Goal: Task Accomplishment & Management: Use online tool/utility

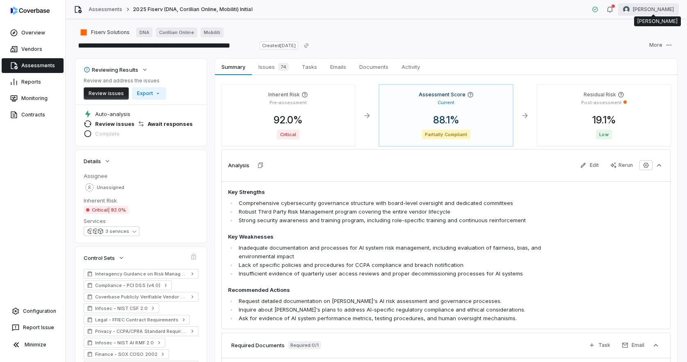
click at [655, 11] on html "**********" at bounding box center [343, 181] width 687 height 362
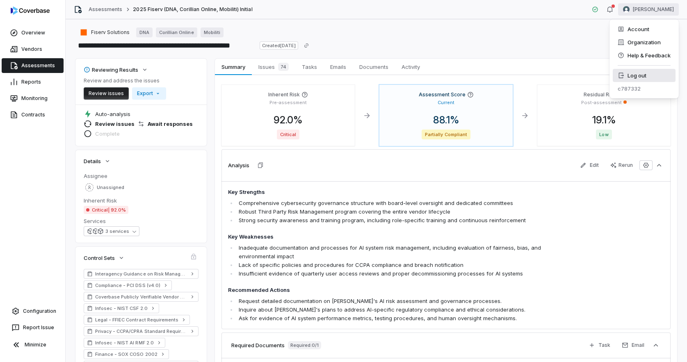
click at [627, 71] on div "Log out" at bounding box center [644, 75] width 63 height 13
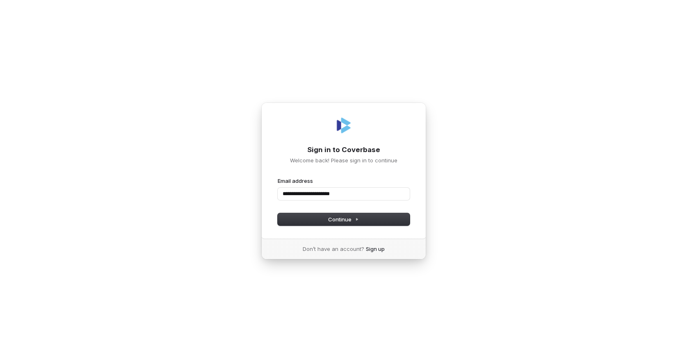
type input "**********"
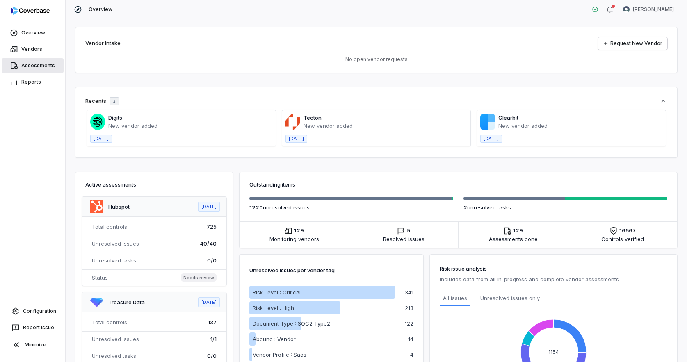
click at [40, 64] on link "Assessments" at bounding box center [33, 65] width 62 height 15
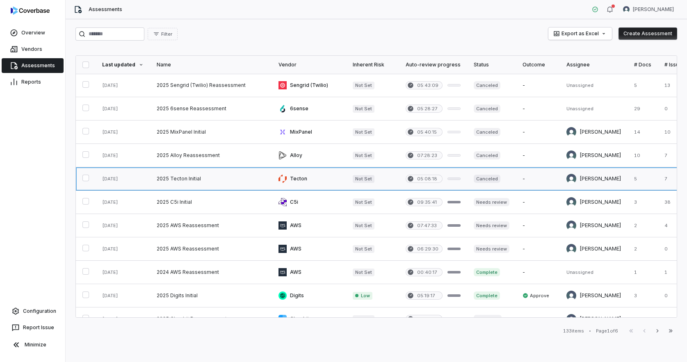
click at [226, 181] on link at bounding box center [211, 178] width 122 height 23
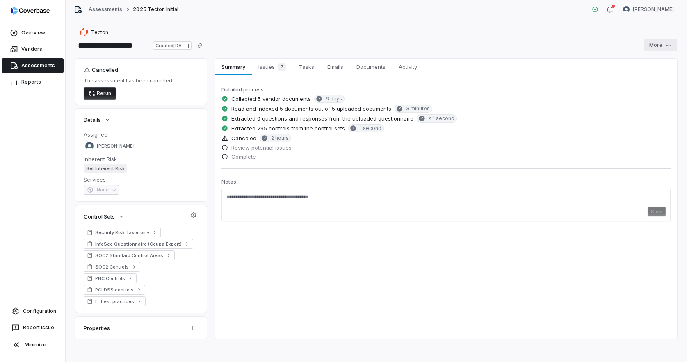
click at [657, 41] on html "**********" at bounding box center [343, 181] width 687 height 362
click at [648, 65] on div "Rerun" at bounding box center [650, 62] width 59 height 13
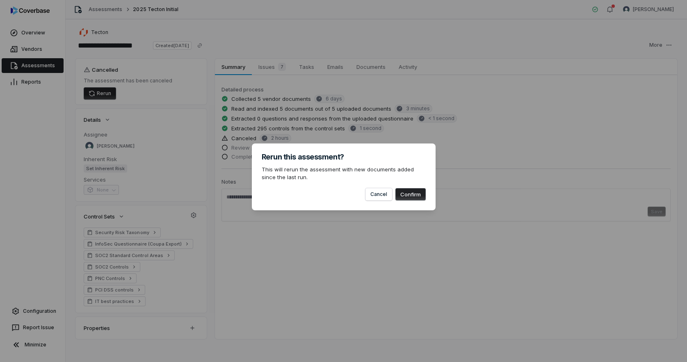
click at [412, 197] on button "Confirm" at bounding box center [410, 194] width 30 height 12
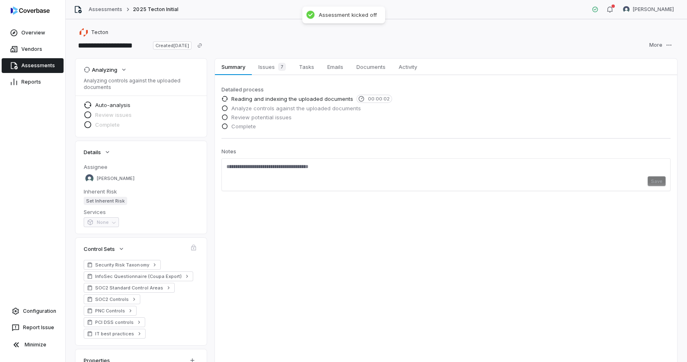
click at [38, 65] on link "Assessments" at bounding box center [33, 65] width 62 height 15
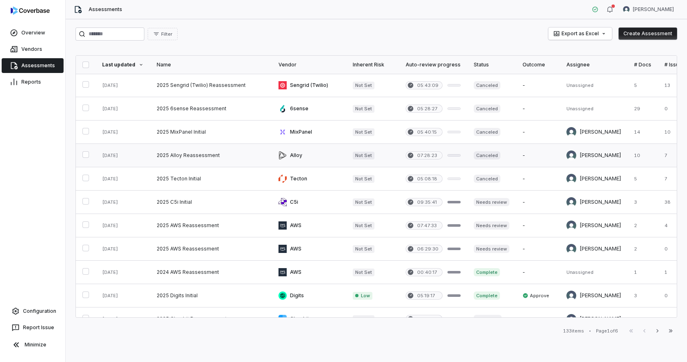
click at [180, 155] on link at bounding box center [211, 155] width 122 height 23
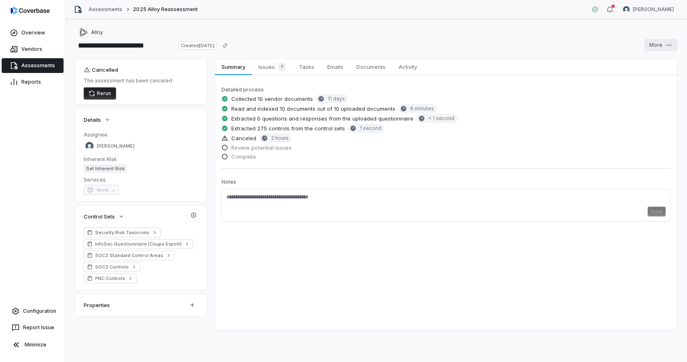
click at [659, 50] on html "**********" at bounding box center [343, 181] width 687 height 362
click at [651, 66] on div "Rerun" at bounding box center [650, 62] width 59 height 13
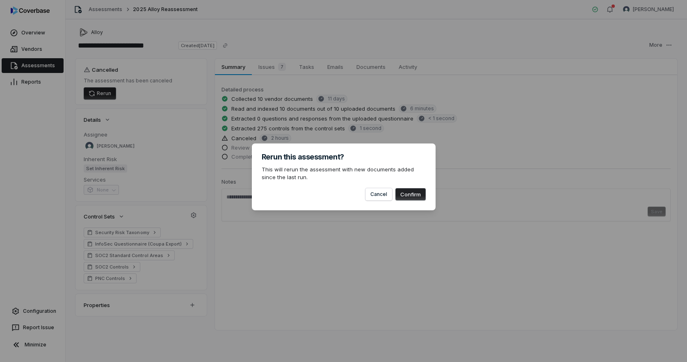
click at [416, 194] on button "Confirm" at bounding box center [410, 194] width 30 height 12
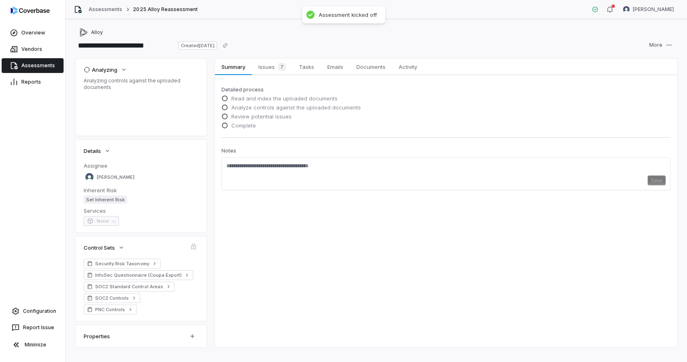
click at [30, 64] on link "Assessments" at bounding box center [33, 65] width 62 height 15
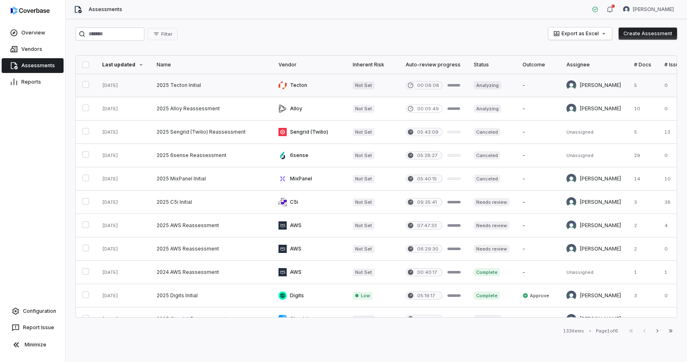
click at [192, 85] on link at bounding box center [211, 85] width 122 height 23
click at [316, 89] on link at bounding box center [309, 85] width 74 height 23
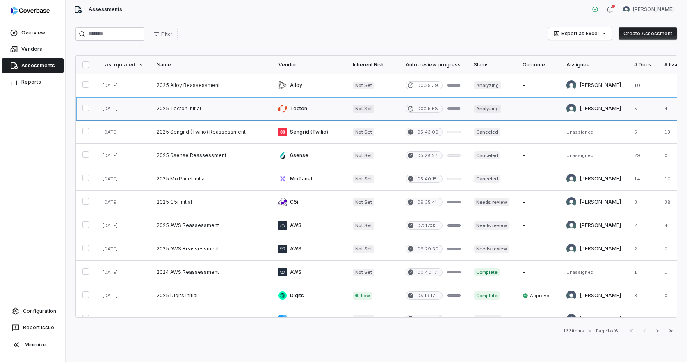
click at [198, 119] on link at bounding box center [211, 108] width 122 height 23
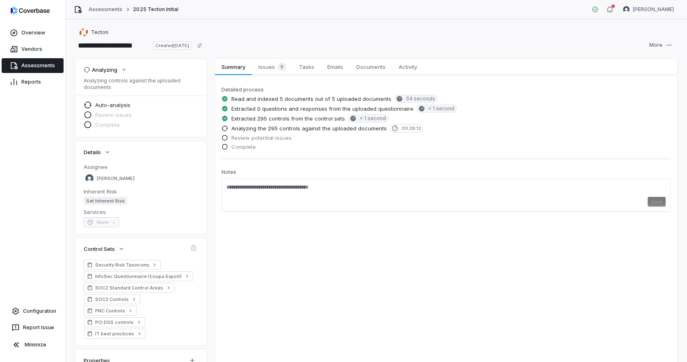
click at [48, 68] on link "Assessments" at bounding box center [33, 65] width 62 height 15
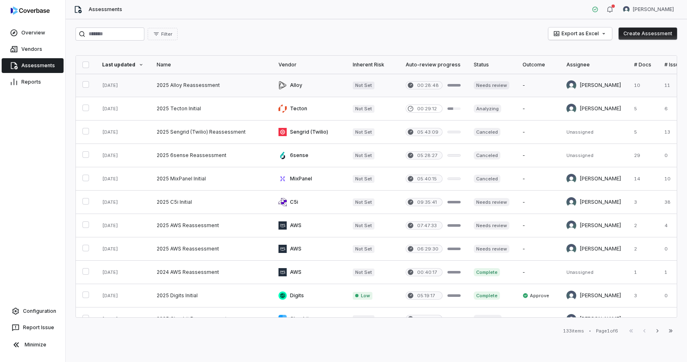
click at [183, 85] on link at bounding box center [211, 85] width 122 height 23
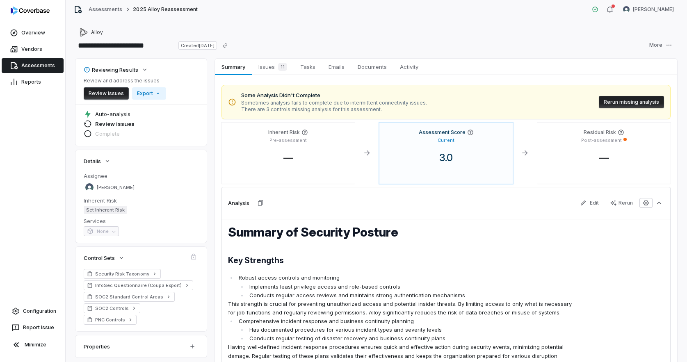
click at [649, 103] on button "Rerun missing analysis" at bounding box center [631, 102] width 65 height 12
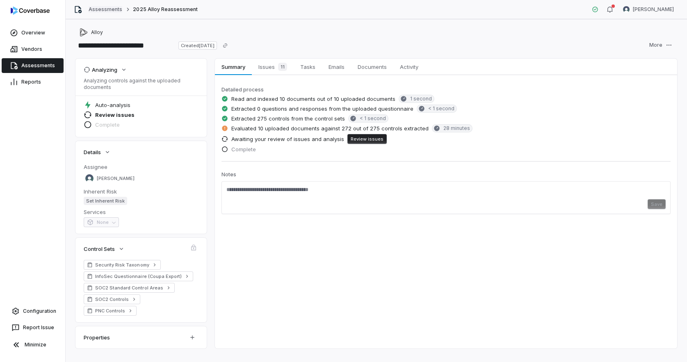
click at [98, 12] on link "Assessments" at bounding box center [106, 9] width 34 height 7
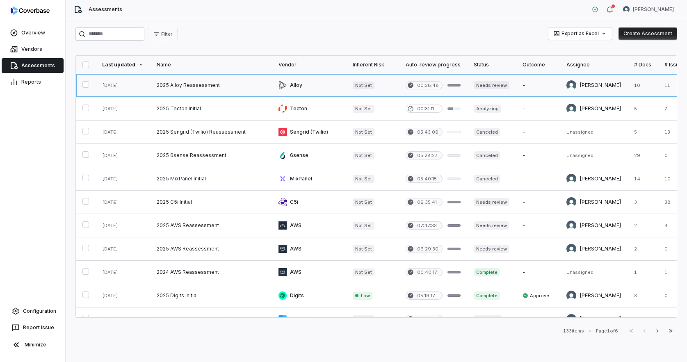
click at [181, 91] on link at bounding box center [211, 85] width 122 height 23
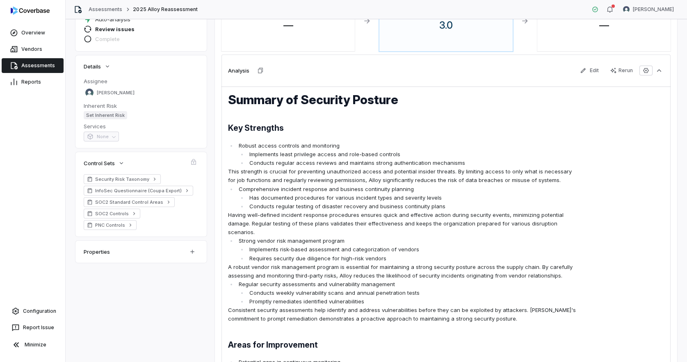
scroll to position [92, 0]
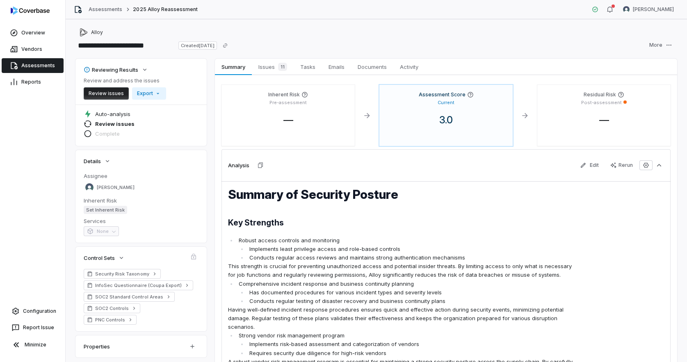
click at [43, 65] on link "Assessments" at bounding box center [33, 65] width 62 height 15
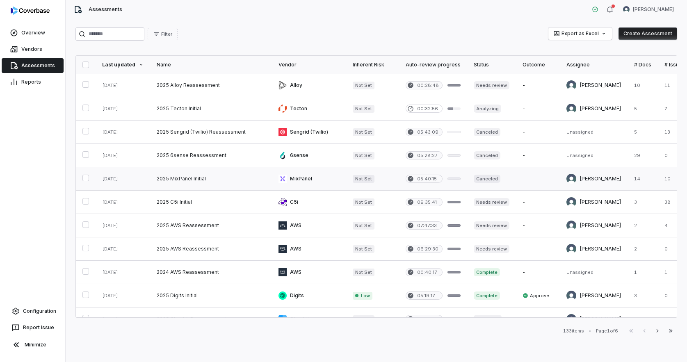
click at [174, 180] on link at bounding box center [211, 178] width 122 height 23
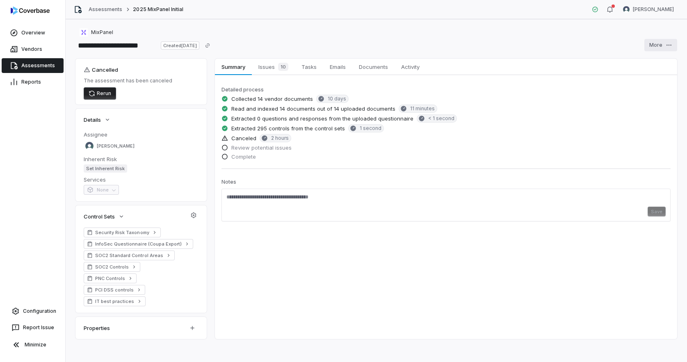
click at [661, 46] on html "**********" at bounding box center [343, 181] width 687 height 362
click at [651, 61] on div "Rerun" at bounding box center [650, 62] width 59 height 13
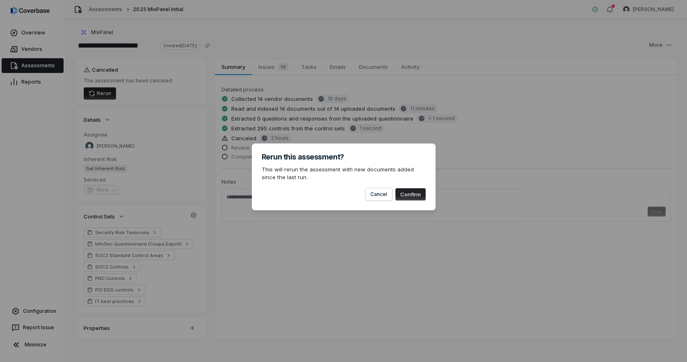
click at [415, 198] on button "Confirm" at bounding box center [410, 194] width 30 height 12
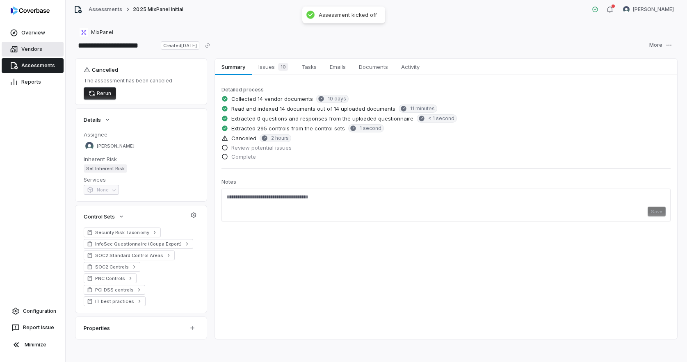
click at [36, 45] on link "Vendors" at bounding box center [33, 49] width 62 height 15
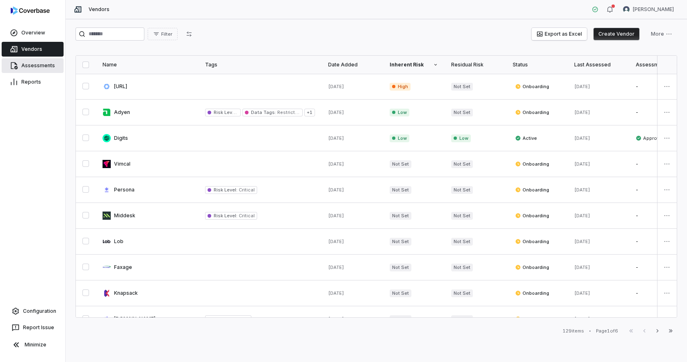
click at [47, 64] on link "Assessments" at bounding box center [33, 65] width 62 height 15
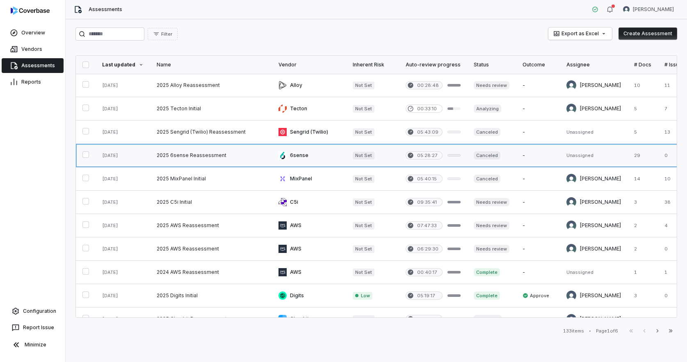
click at [170, 155] on link at bounding box center [211, 155] width 122 height 23
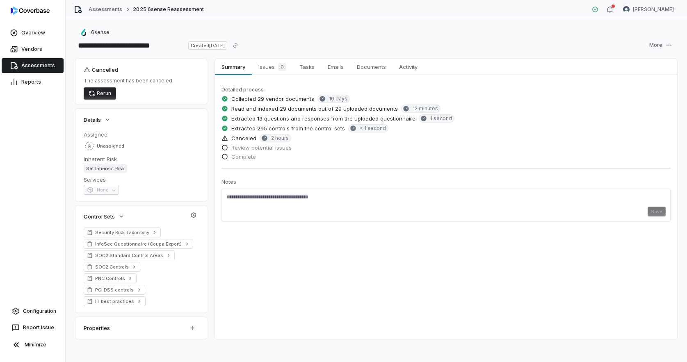
click at [648, 216] on div "Save" at bounding box center [445, 212] width 439 height 10
click at [657, 49] on html "**********" at bounding box center [343, 181] width 687 height 362
click at [654, 66] on div "Rerun" at bounding box center [650, 62] width 59 height 13
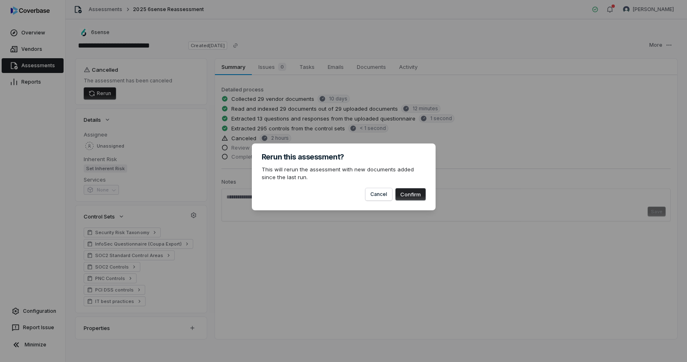
click at [415, 197] on button "Confirm" at bounding box center [410, 194] width 30 height 12
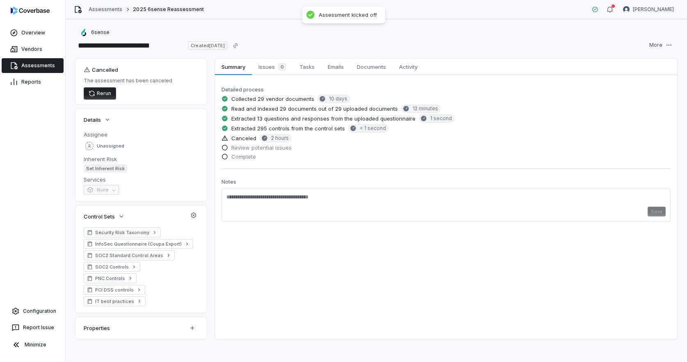
click at [105, 14] on div "Assessments 2025 6sense Reassessment Bill Admin" at bounding box center [376, 9] width 621 height 19
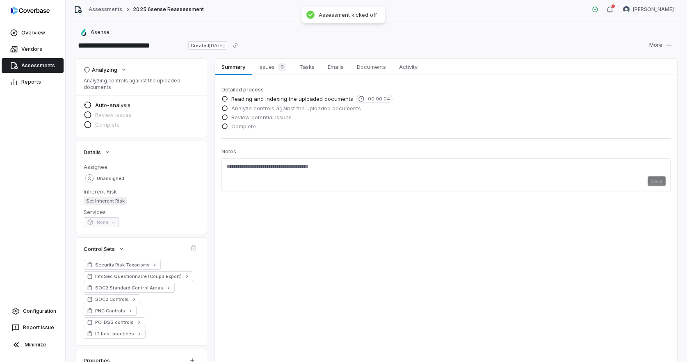
click at [105, 13] on div "Assessments 2025 6sense Reassessment" at bounding box center [139, 9] width 130 height 8
click at [33, 64] on link "Assessments" at bounding box center [33, 65] width 62 height 15
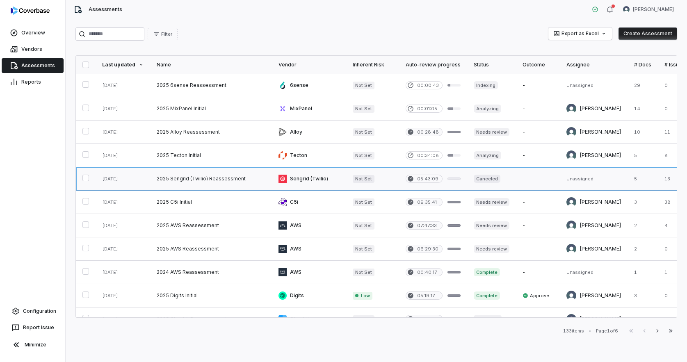
click at [174, 181] on link at bounding box center [211, 178] width 122 height 23
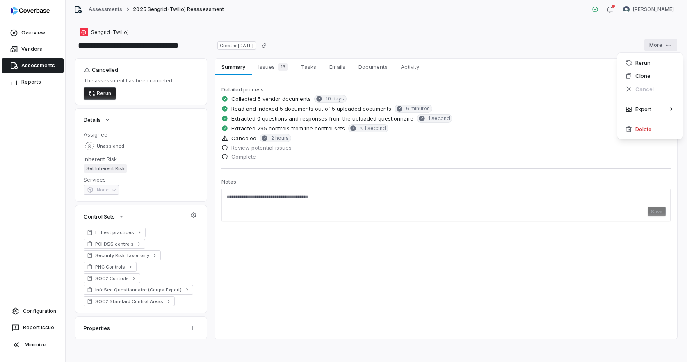
click at [659, 48] on html "**********" at bounding box center [343, 181] width 687 height 362
click at [646, 63] on div "Rerun" at bounding box center [650, 62] width 59 height 13
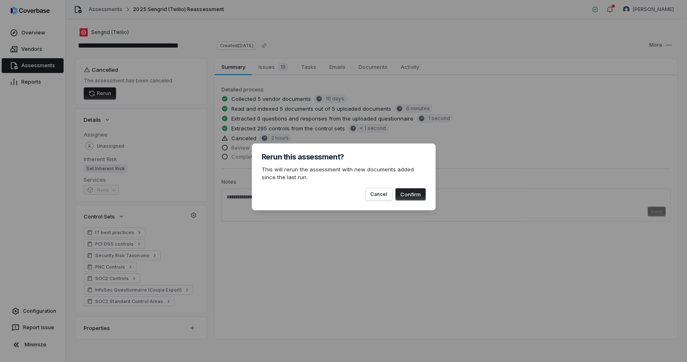
click at [411, 194] on button "Confirm" at bounding box center [410, 194] width 30 height 12
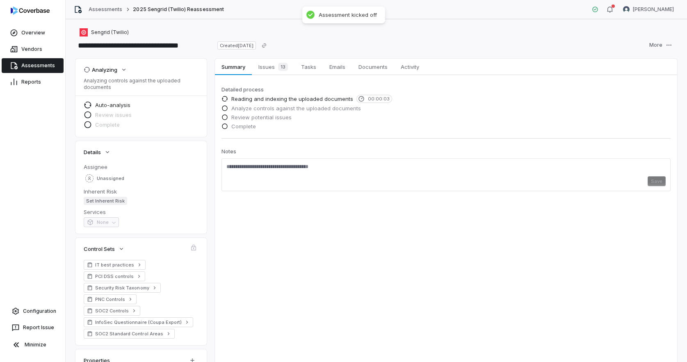
click at [47, 64] on link "Assessments" at bounding box center [33, 65] width 62 height 15
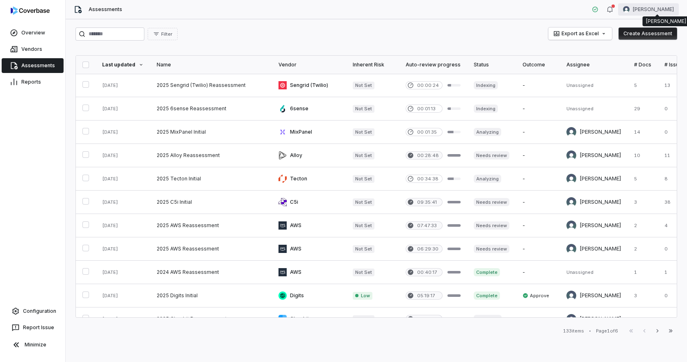
click at [649, 12] on html "Overview Vendors Assessments Reports Configuration Report Issue Minimize Assess…" at bounding box center [343, 181] width 687 height 362
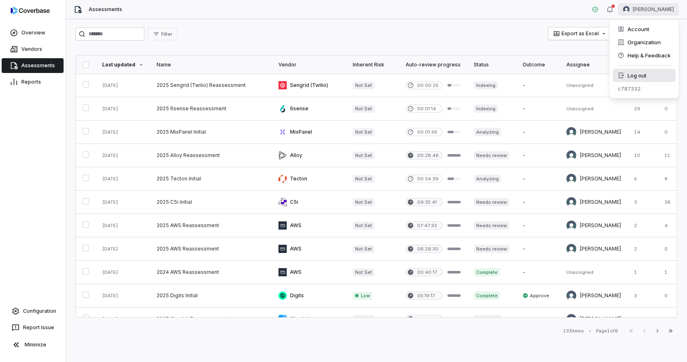
click at [634, 75] on div "Log out" at bounding box center [644, 75] width 63 height 13
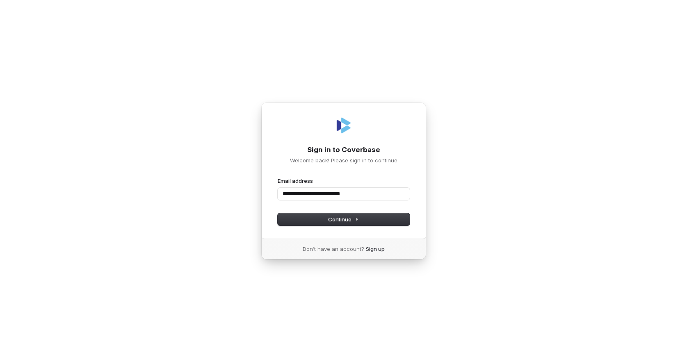
type input "**********"
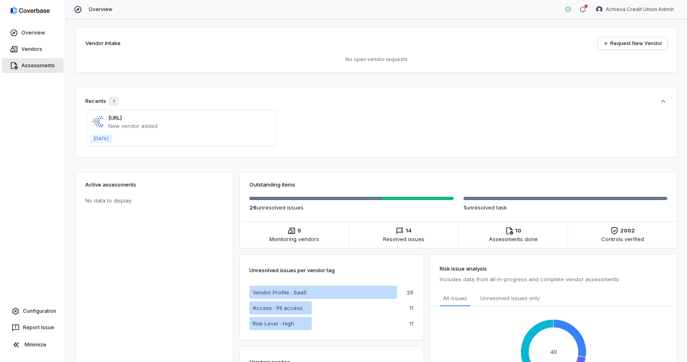
click at [32, 62] on link "Assessments" at bounding box center [33, 65] width 62 height 15
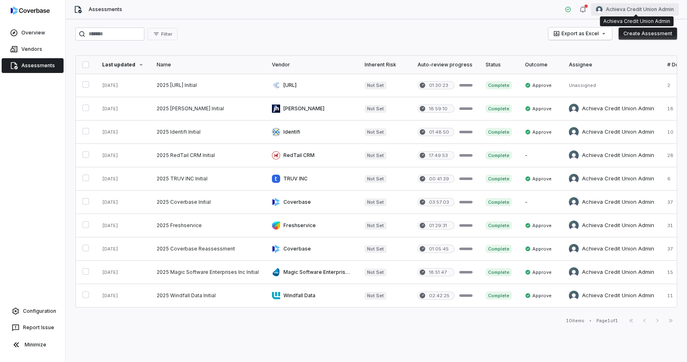
click at [647, 11] on html "Overview Vendors Assessments Configuration Report Issue Minimize Assessments Ac…" at bounding box center [343, 181] width 687 height 362
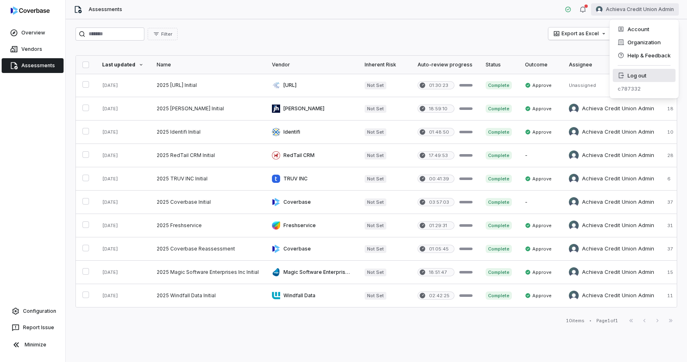
click at [633, 77] on div "Log out" at bounding box center [644, 75] width 63 height 13
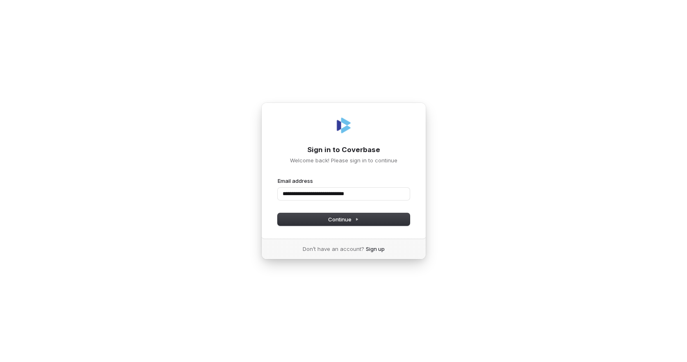
type input "**********"
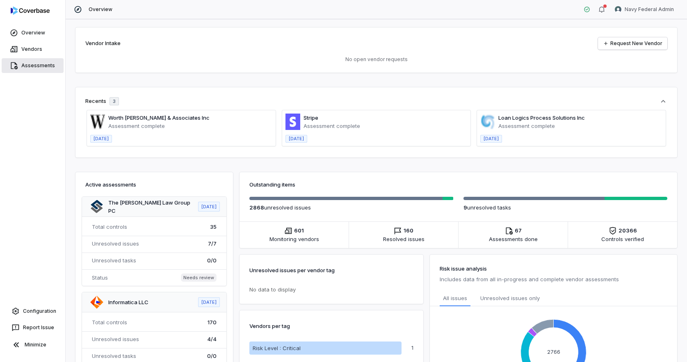
click at [43, 67] on link "Assessments" at bounding box center [33, 65] width 62 height 15
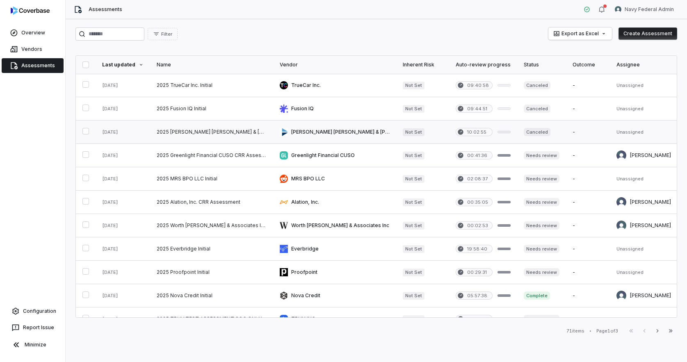
click at [187, 132] on link at bounding box center [211, 132] width 123 height 23
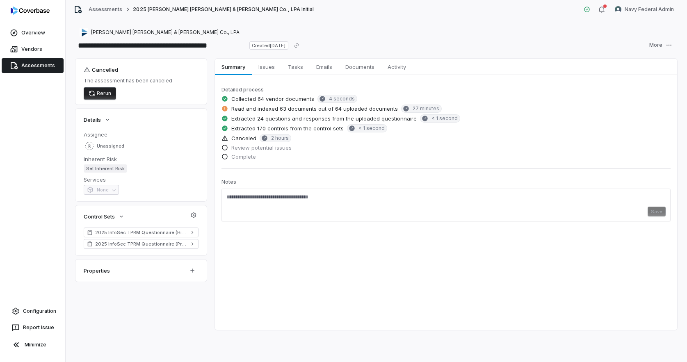
click at [109, 96] on button "Rerun" at bounding box center [100, 93] width 32 height 12
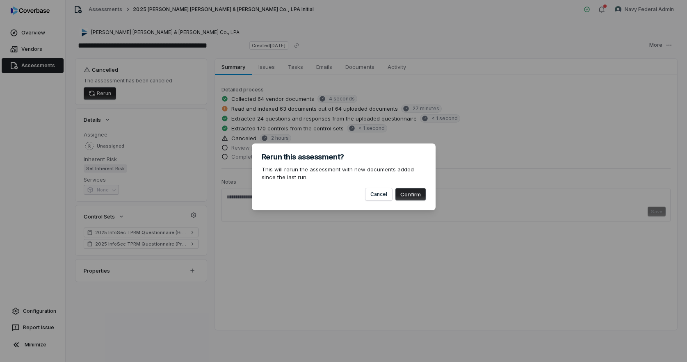
click at [416, 195] on button "Confirm" at bounding box center [410, 194] width 30 height 12
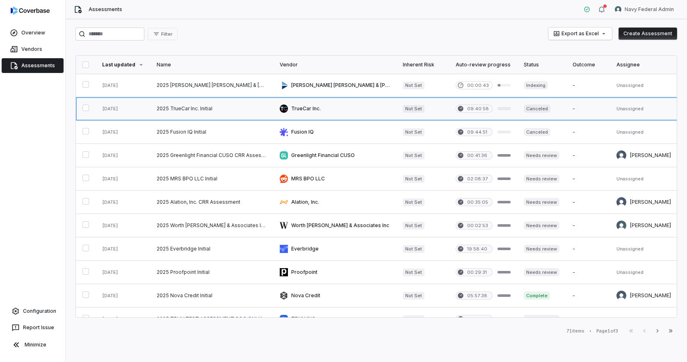
click at [217, 107] on link at bounding box center [211, 108] width 123 height 23
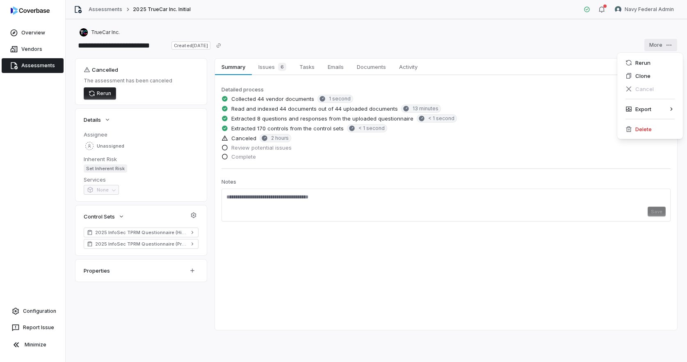
click at [657, 47] on html "**********" at bounding box center [343, 181] width 687 height 362
click at [646, 66] on div "Rerun" at bounding box center [650, 62] width 59 height 13
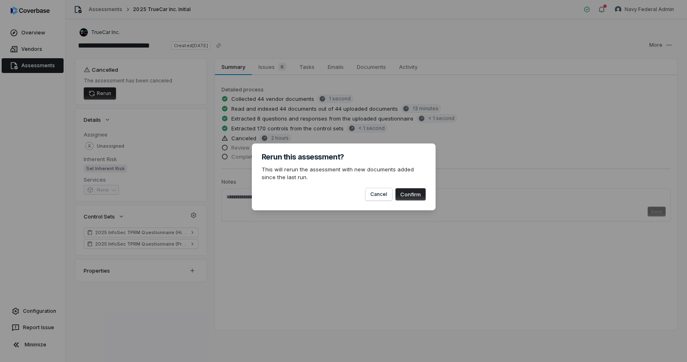
click at [413, 196] on button "Confirm" at bounding box center [410, 194] width 30 height 12
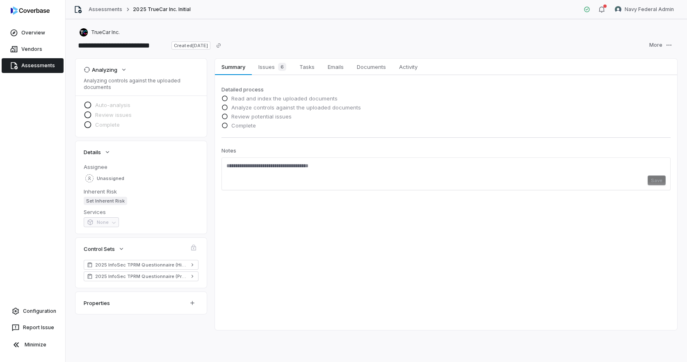
click at [38, 72] on link "Assessments" at bounding box center [33, 65] width 62 height 15
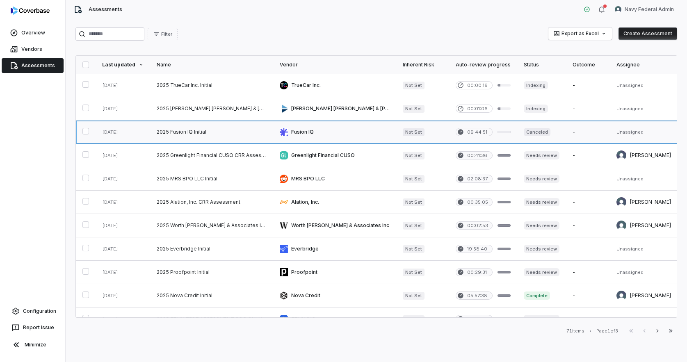
click at [180, 130] on link at bounding box center [211, 132] width 123 height 23
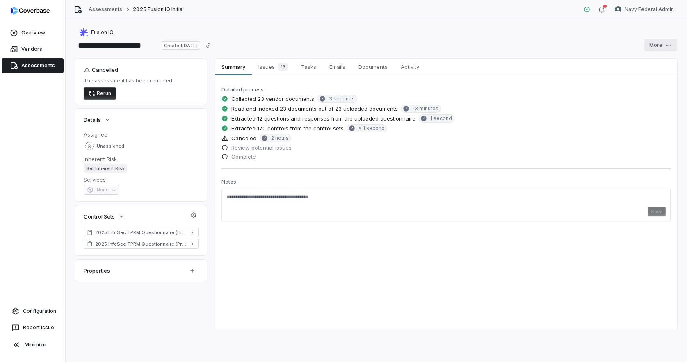
click at [665, 48] on html "**********" at bounding box center [343, 181] width 687 height 362
click at [650, 63] on div "Rerun" at bounding box center [650, 62] width 59 height 13
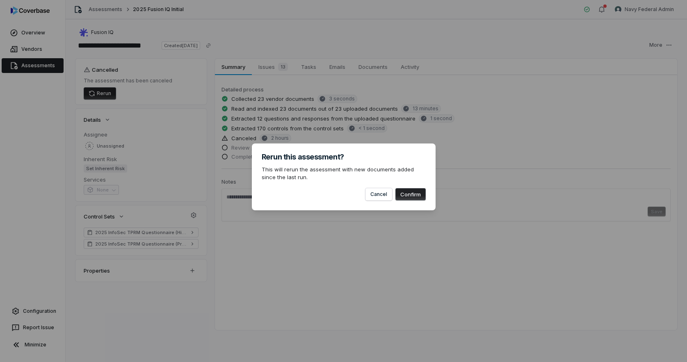
click at [420, 194] on button "Confirm" at bounding box center [410, 194] width 30 height 12
